Goal: Navigation & Orientation: Find specific page/section

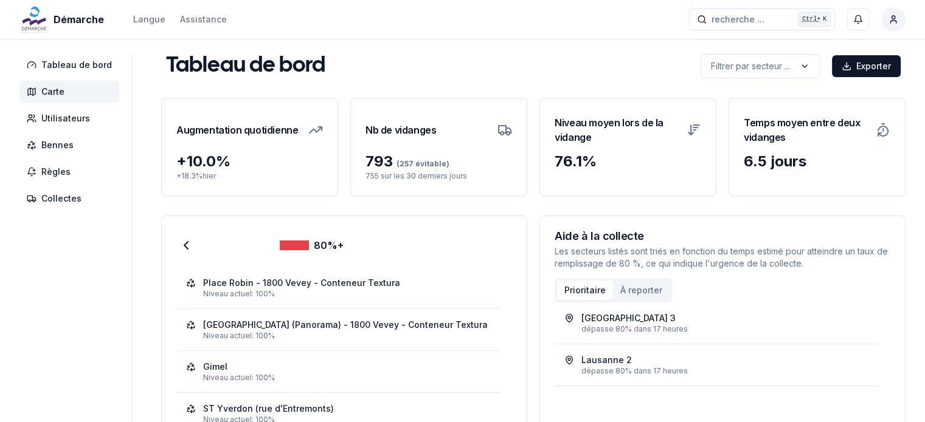
click at [71, 89] on span "Carte" at bounding box center [69, 92] width 100 height 22
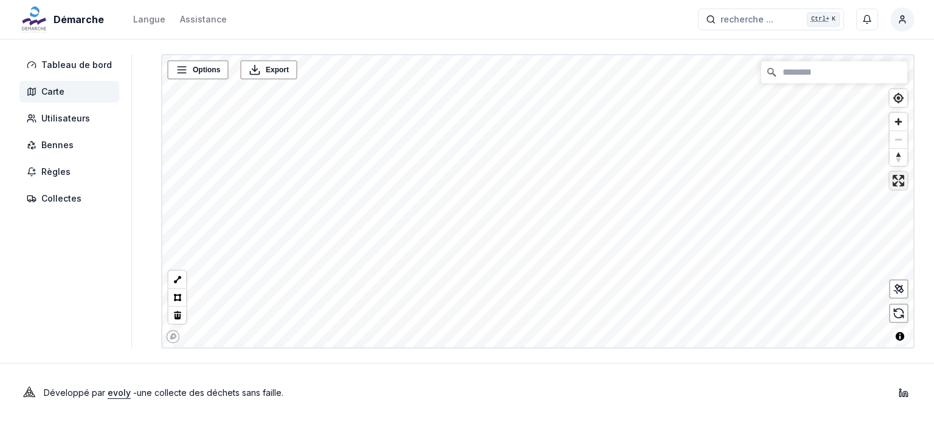
click at [900, 182] on span "Enter fullscreen" at bounding box center [898, 181] width 18 height 18
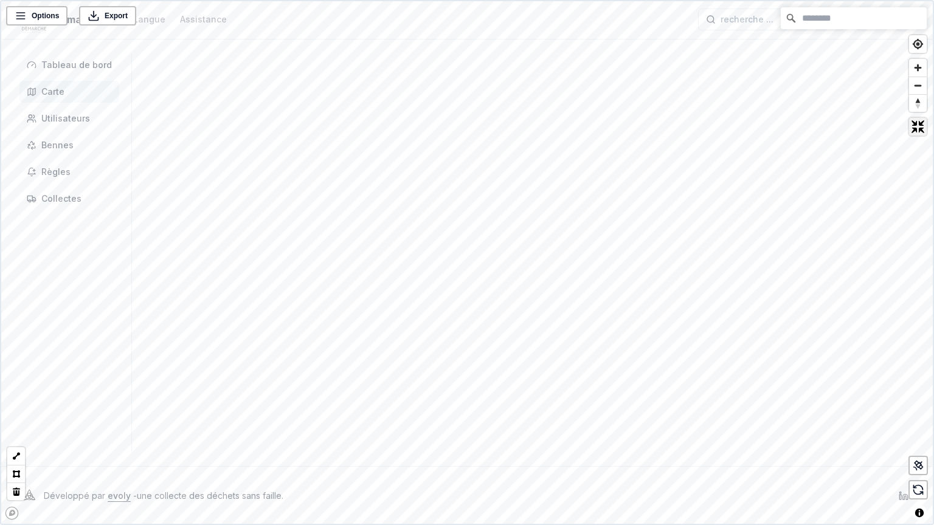
click at [913, 133] on span "Exit fullscreen" at bounding box center [918, 127] width 18 height 18
